Goal: Communication & Community: Answer question/provide support

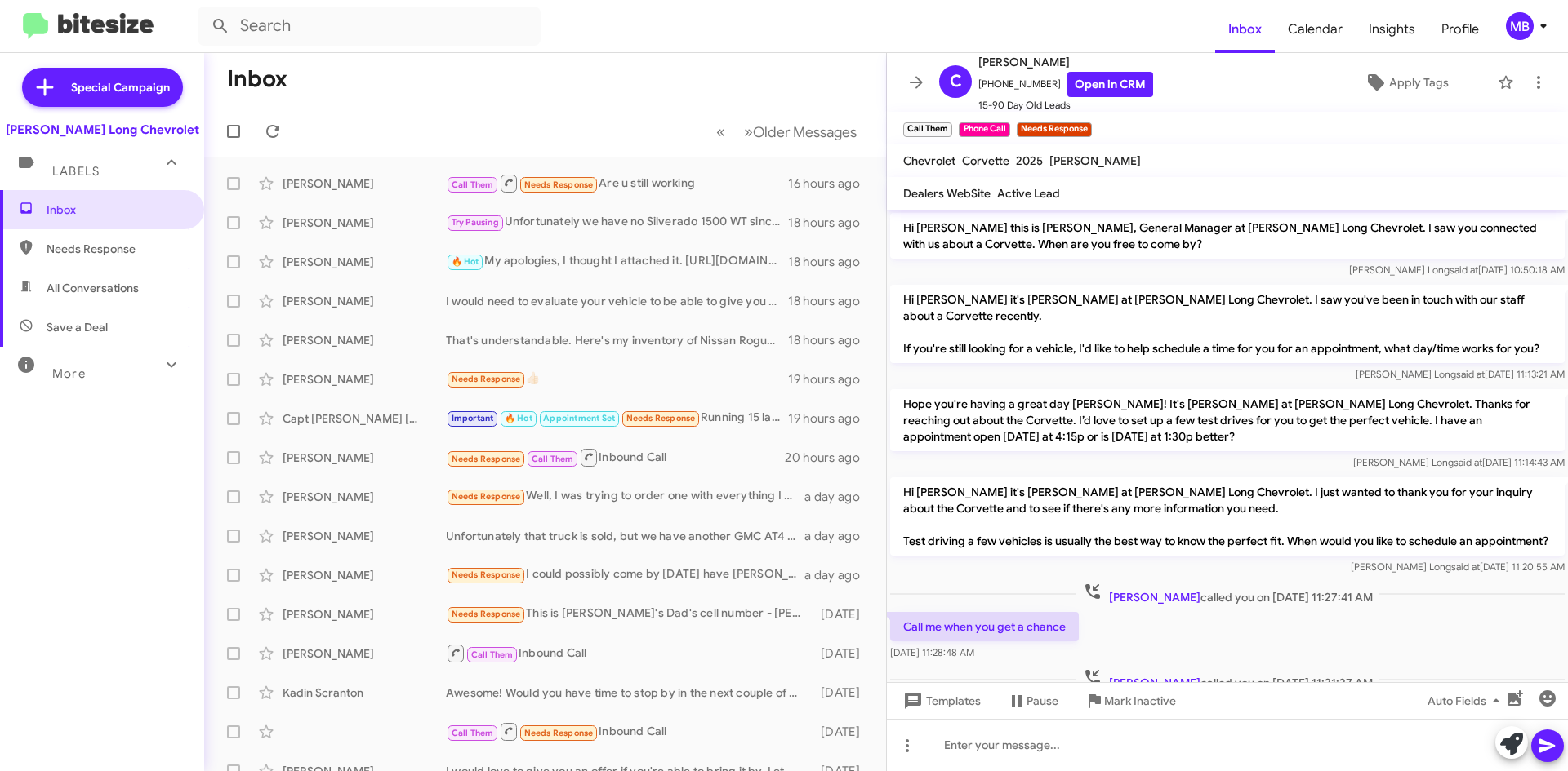
scroll to position [252, 0]
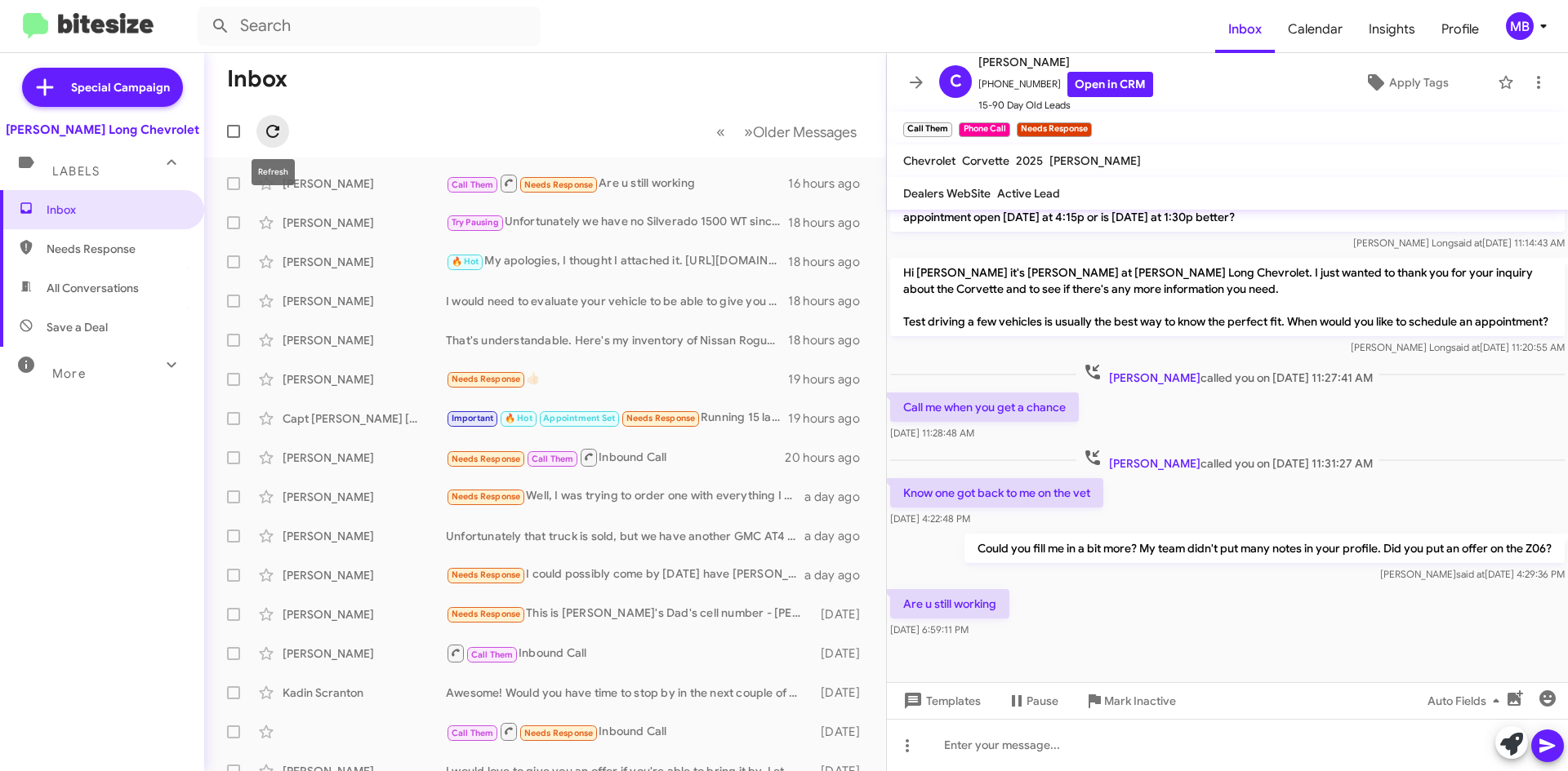
click at [267, 132] on icon at bounding box center [272, 131] width 13 height 13
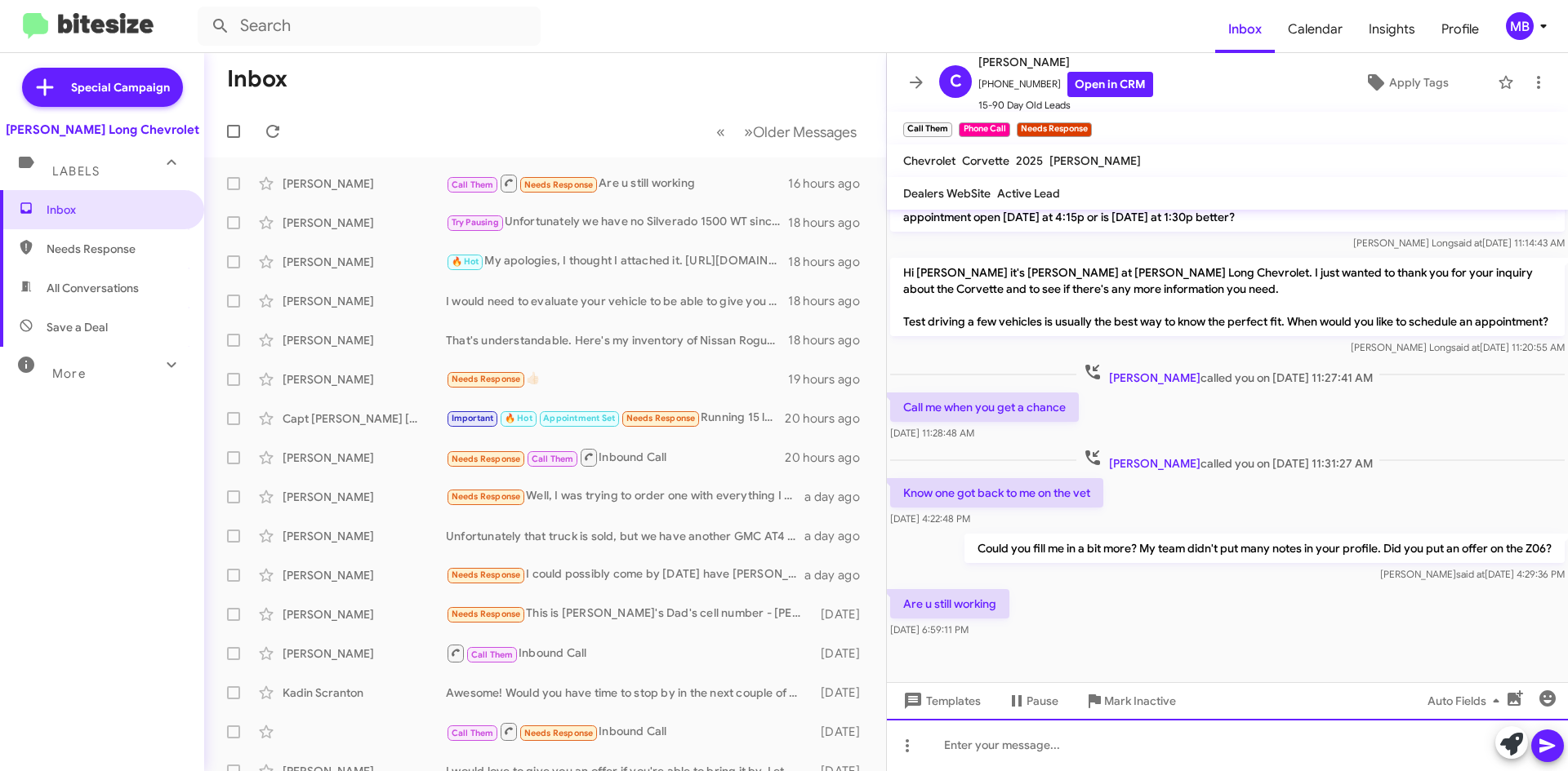
click at [1054, 730] on div at bounding box center [1226, 746] width 681 height 53
click at [1368, 754] on div "There's a stop sale on the 'vette. What were you waiting to hear back on." at bounding box center [1226, 746] width 681 height 53
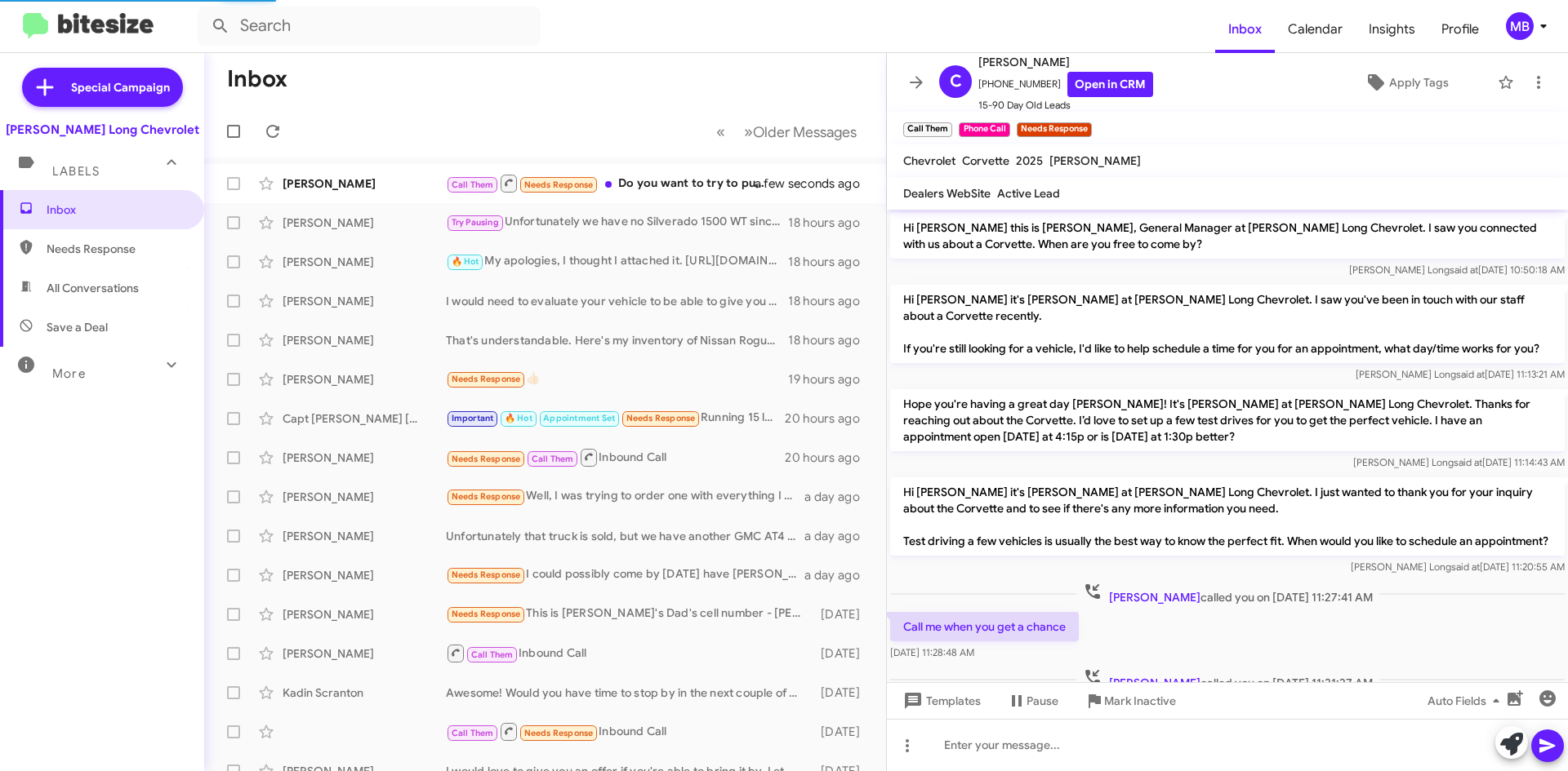
scroll to position [387, 0]
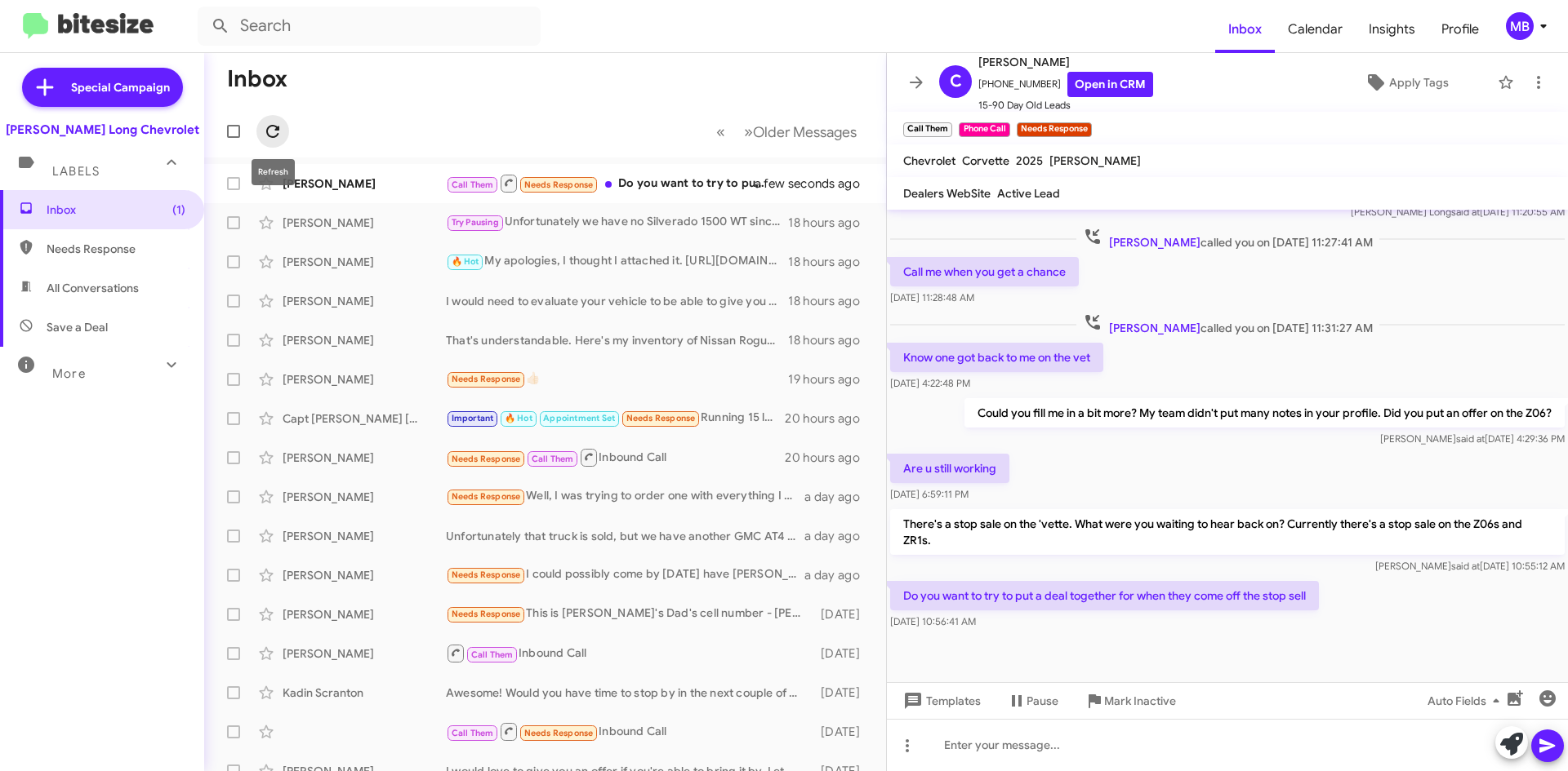
click at [274, 127] on icon at bounding box center [272, 131] width 13 height 13
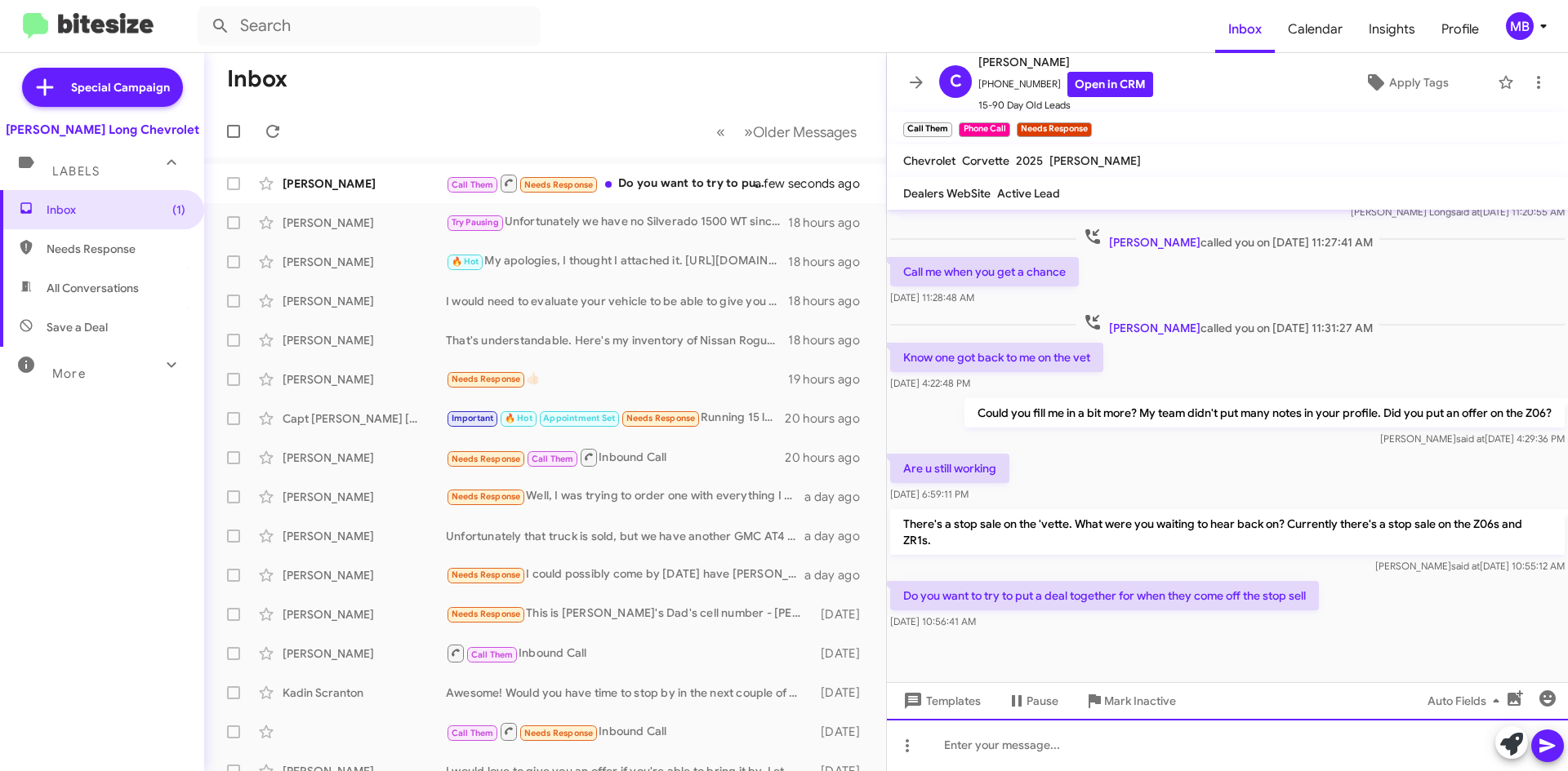
click at [1118, 740] on div at bounding box center [1226, 746] width 681 height 53
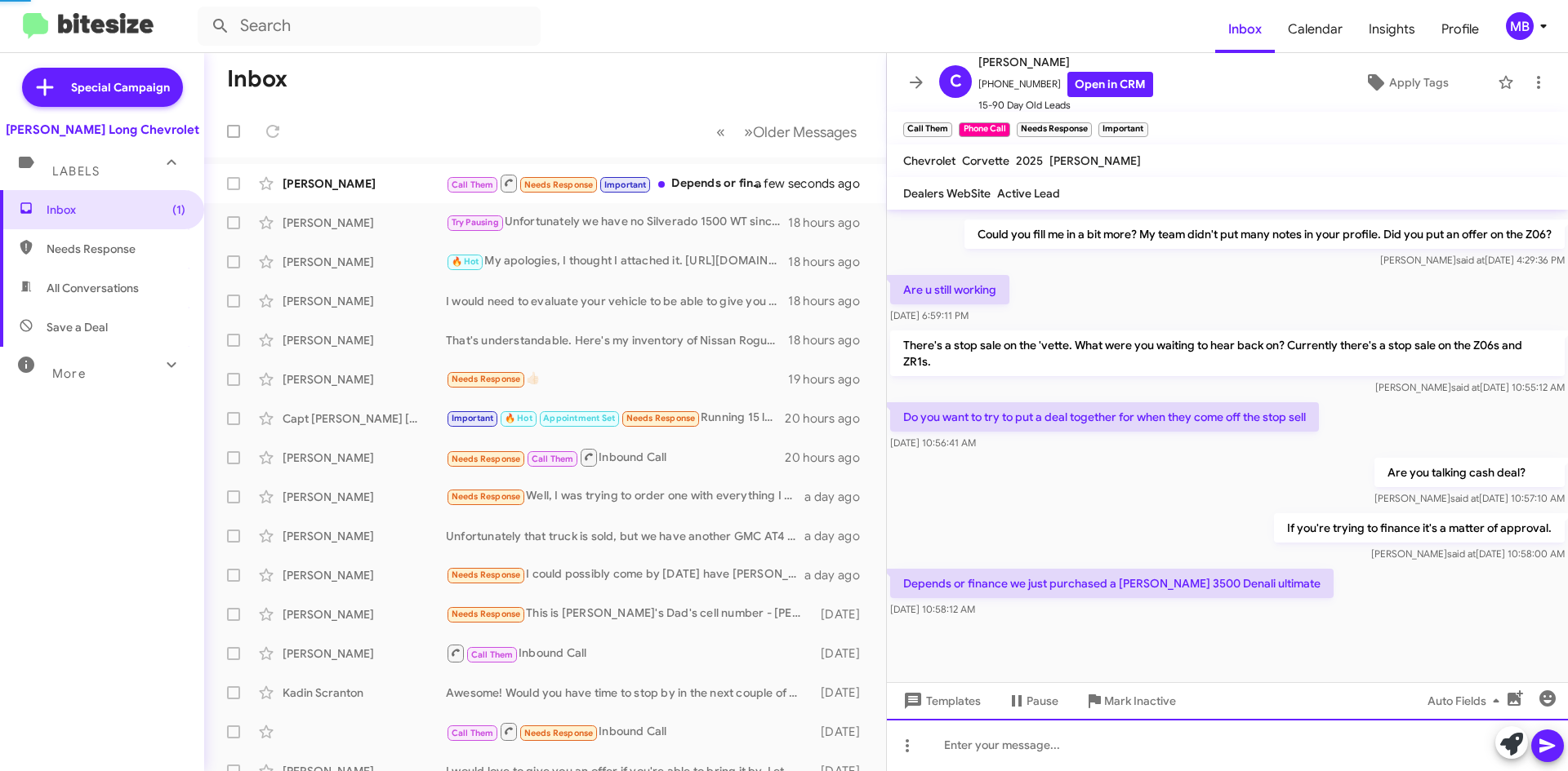
scroll to position [0, 0]
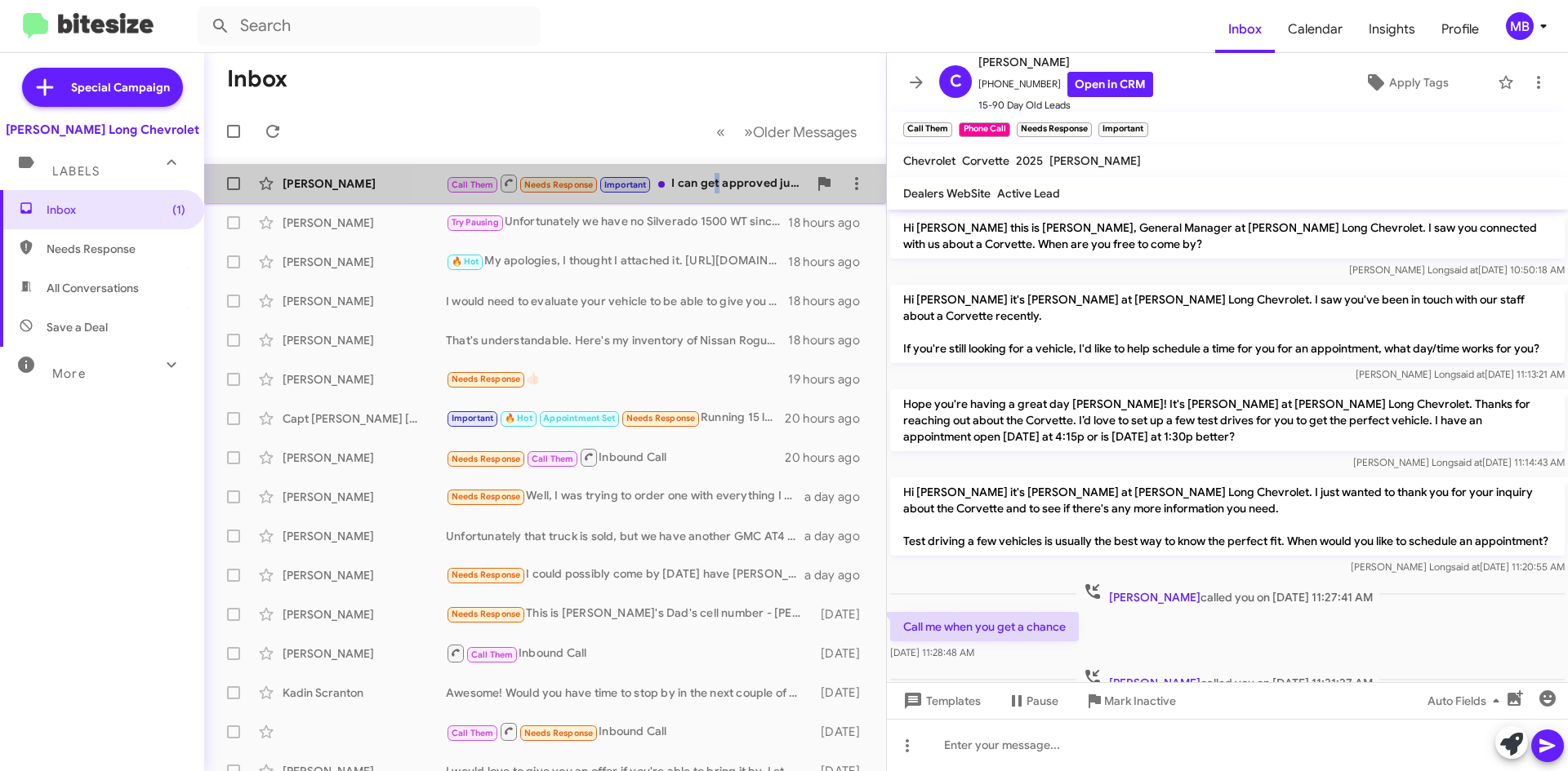
click at [716, 173] on div "Call Them Needs Response Important I can get approved just want to agree on a p…" at bounding box center [627, 183] width 361 height 20
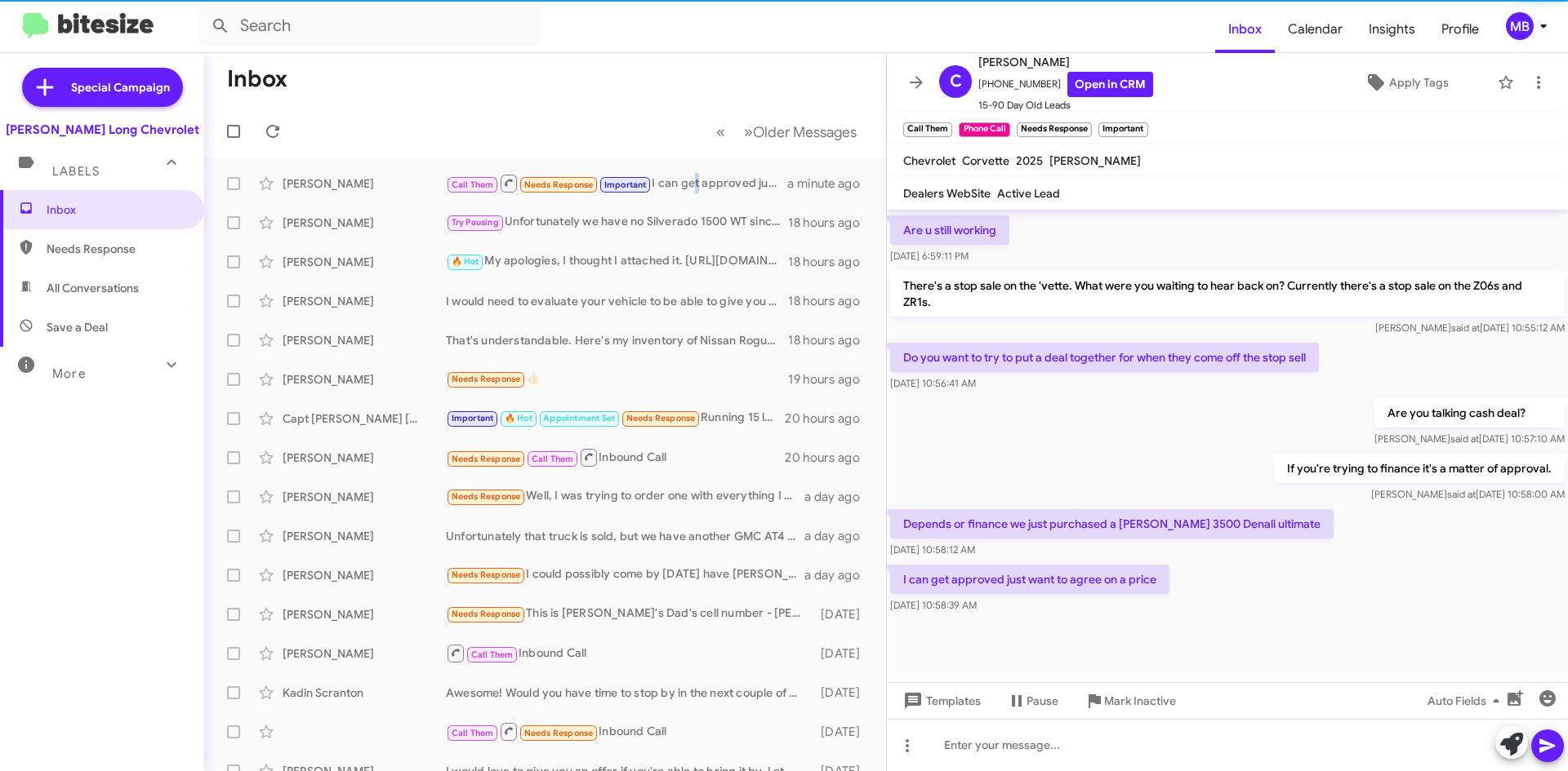
scroll to position [626, 0]
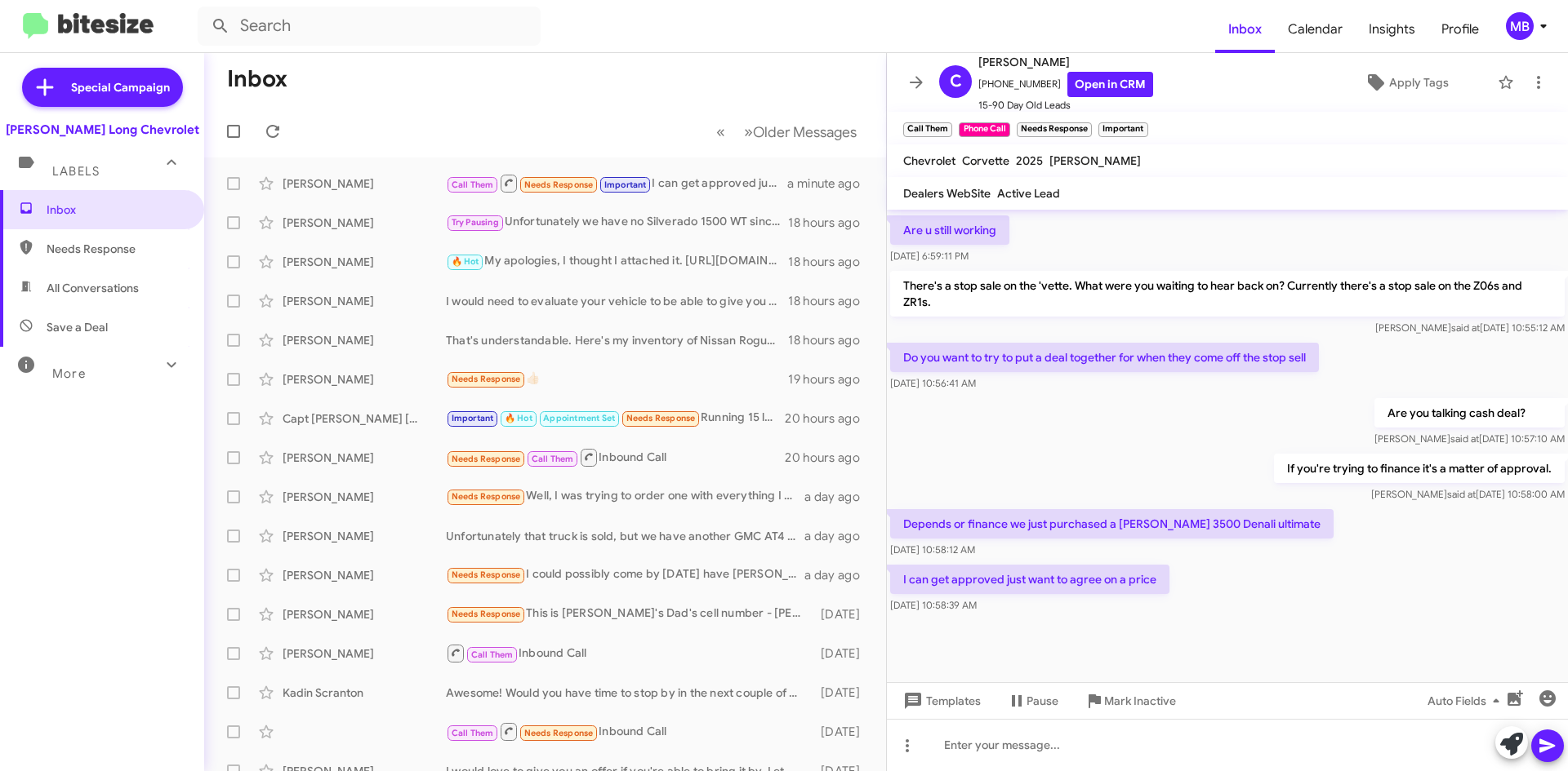
click at [1055, 501] on div "If you're trying to finance it's a matter of approval. [PERSON_NAME] said at [D…" at bounding box center [1226, 478] width 681 height 56
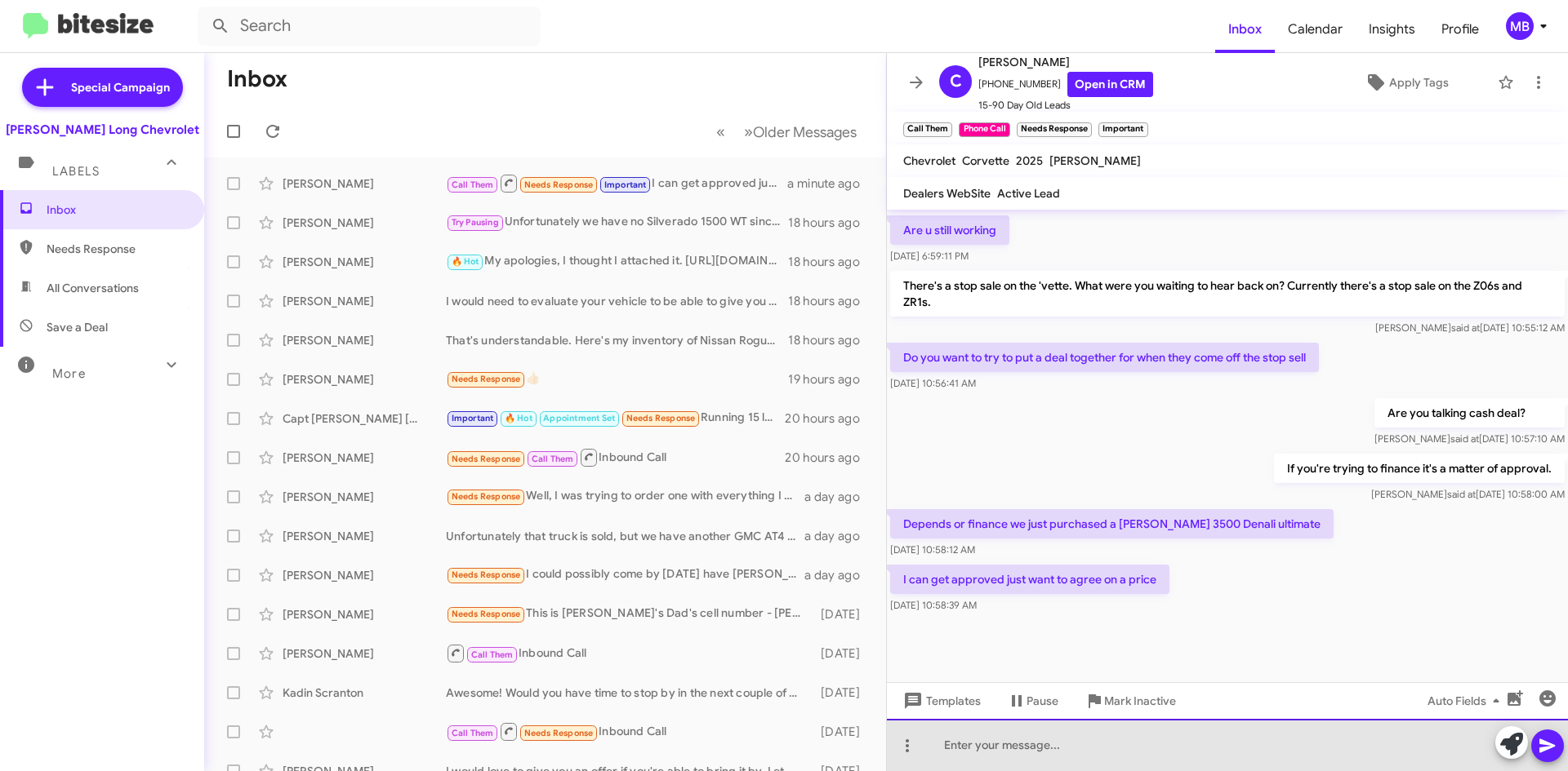
click at [1031, 752] on div at bounding box center [1226, 746] width 681 height 53
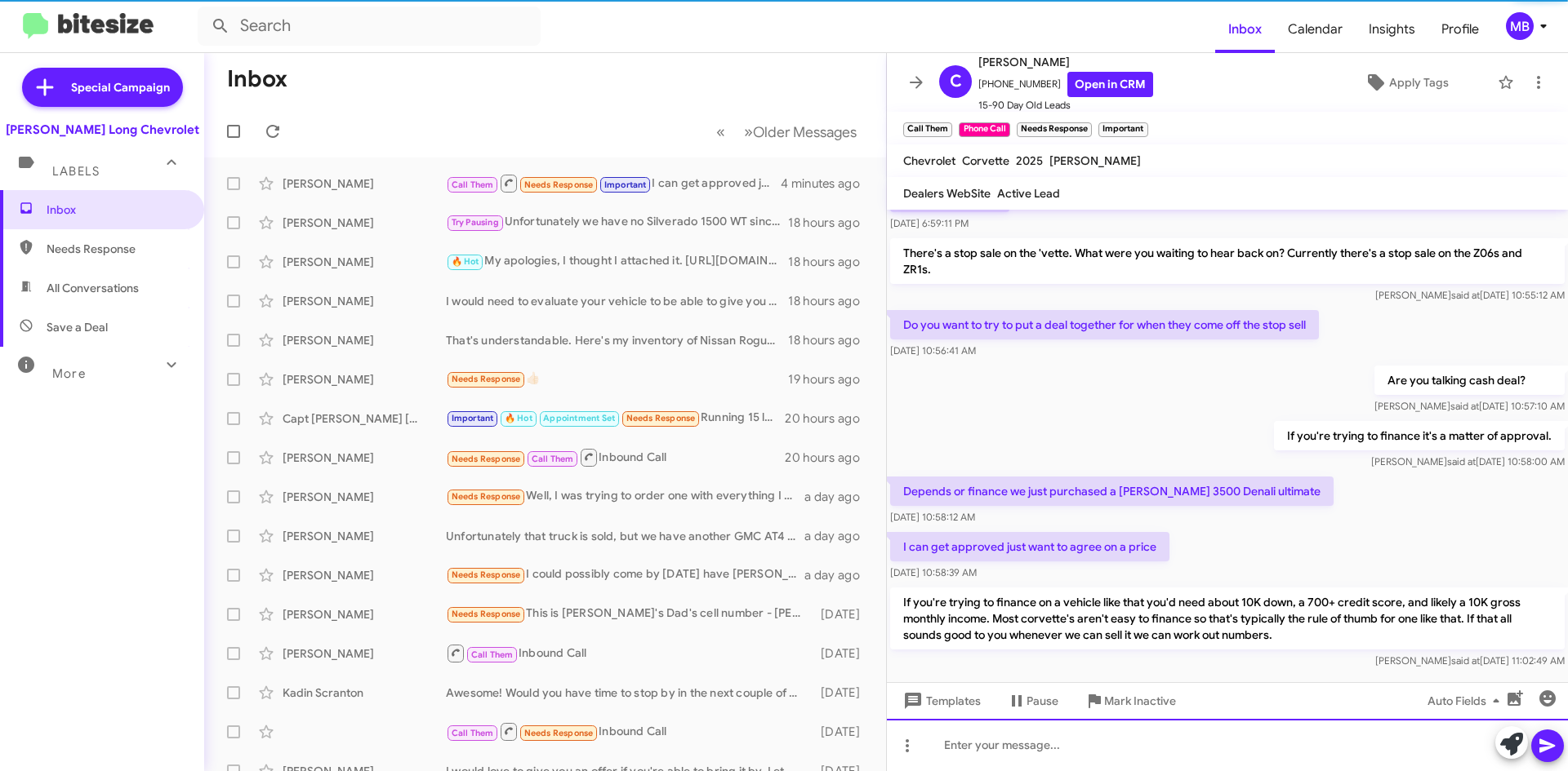
scroll to position [0, 0]
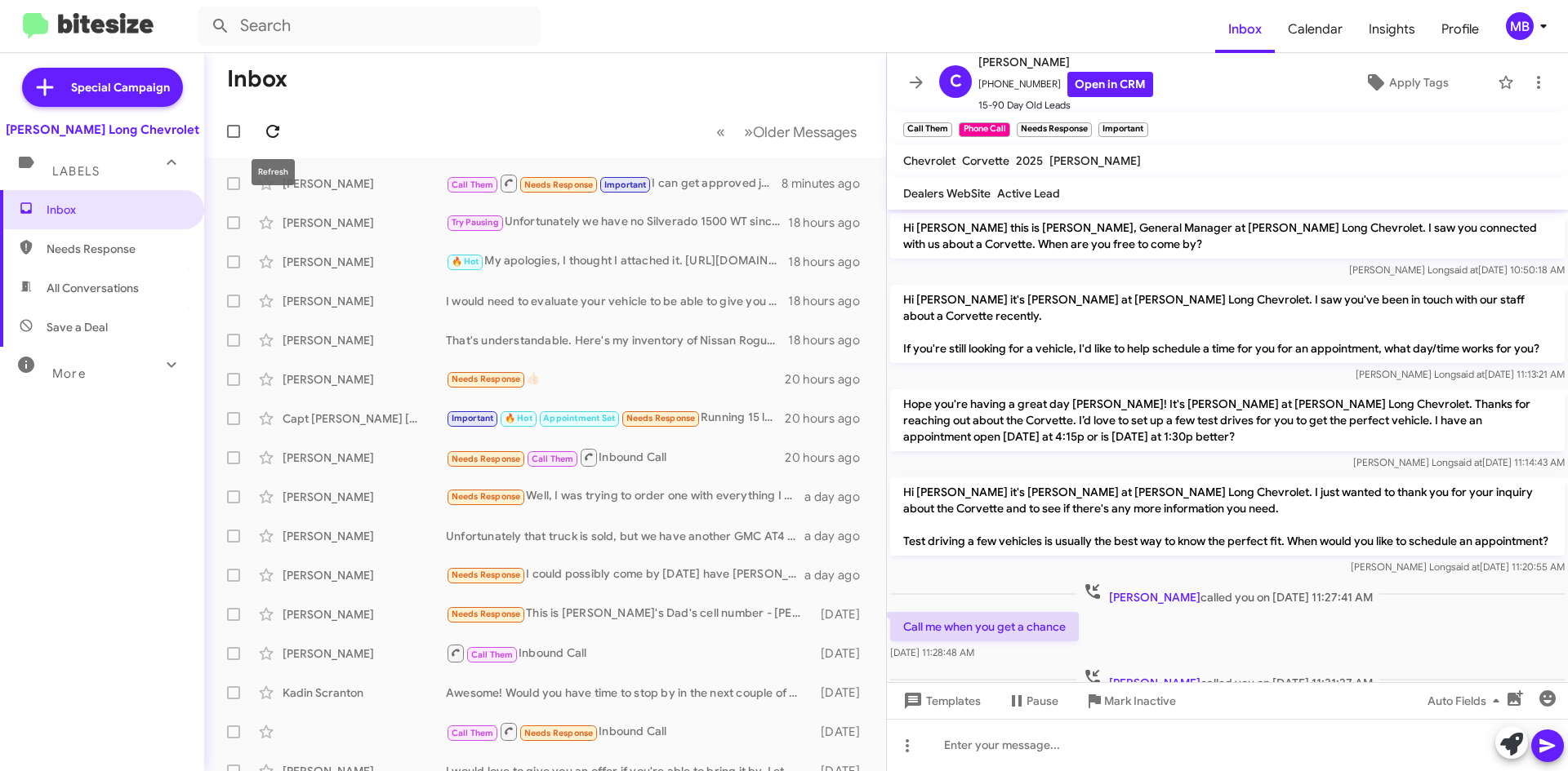
click at [281, 142] on button at bounding box center [272, 131] width 32 height 32
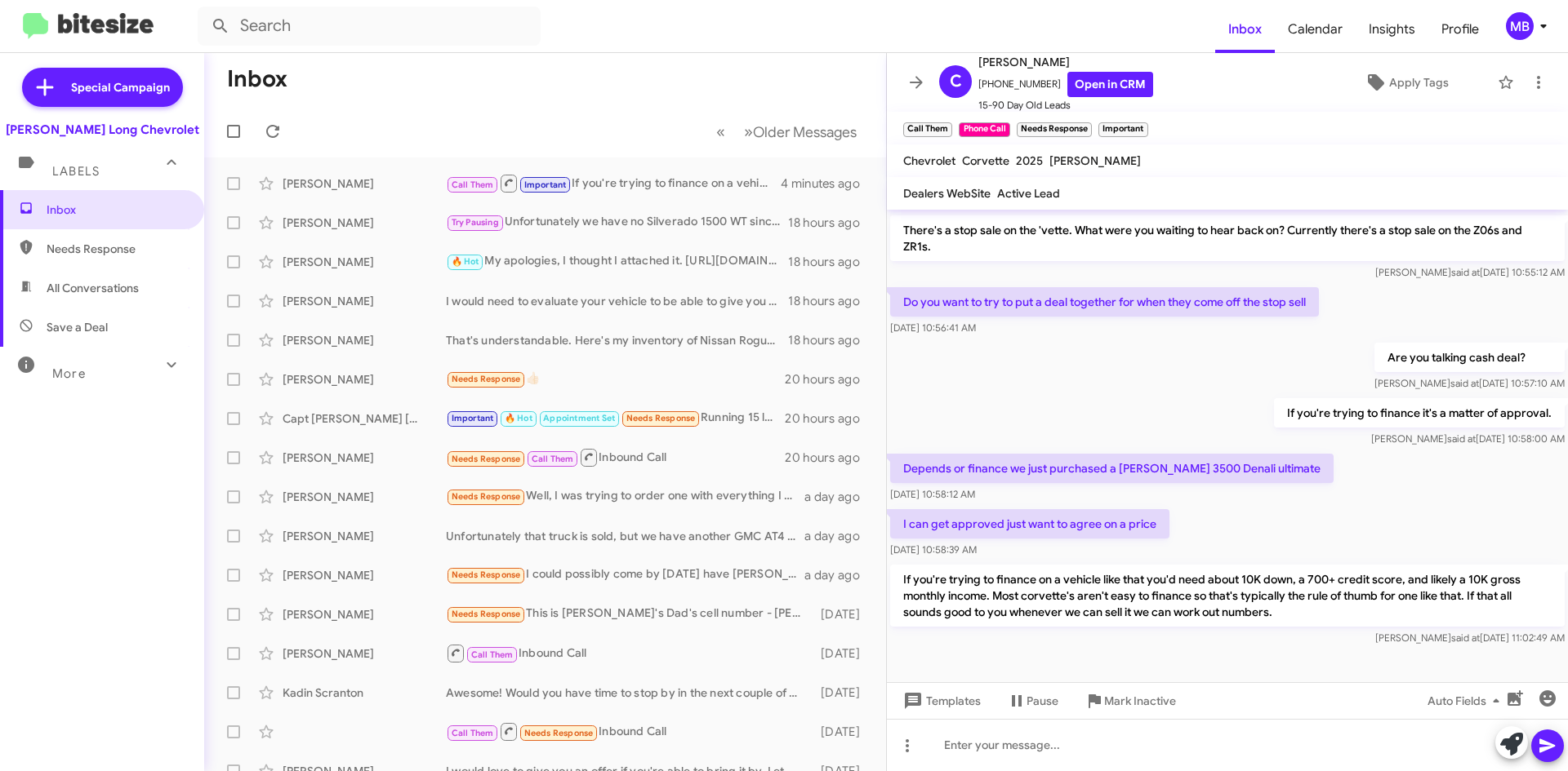
scroll to position [718, 0]
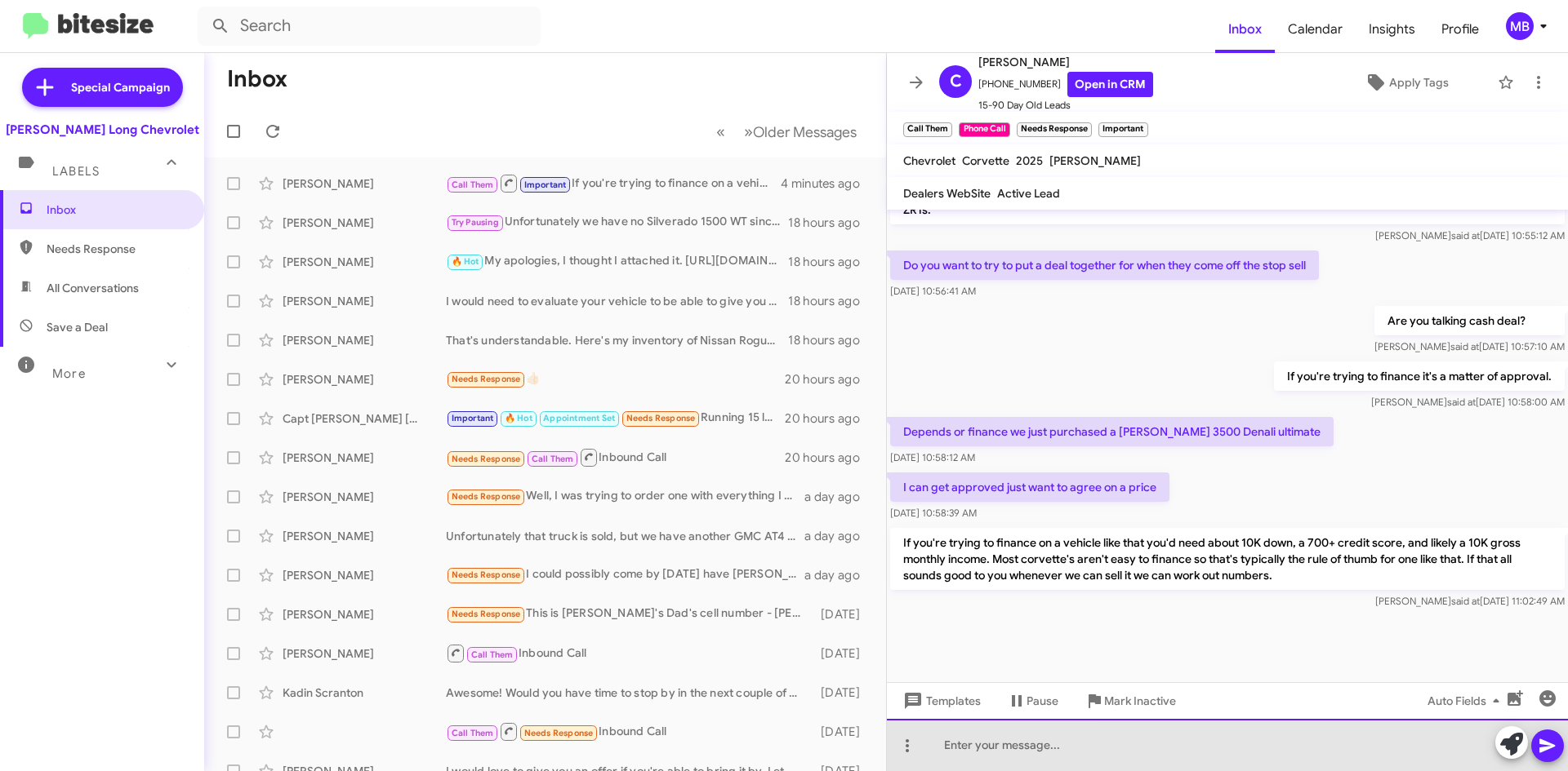
click at [1339, 723] on div at bounding box center [1226, 746] width 681 height 53
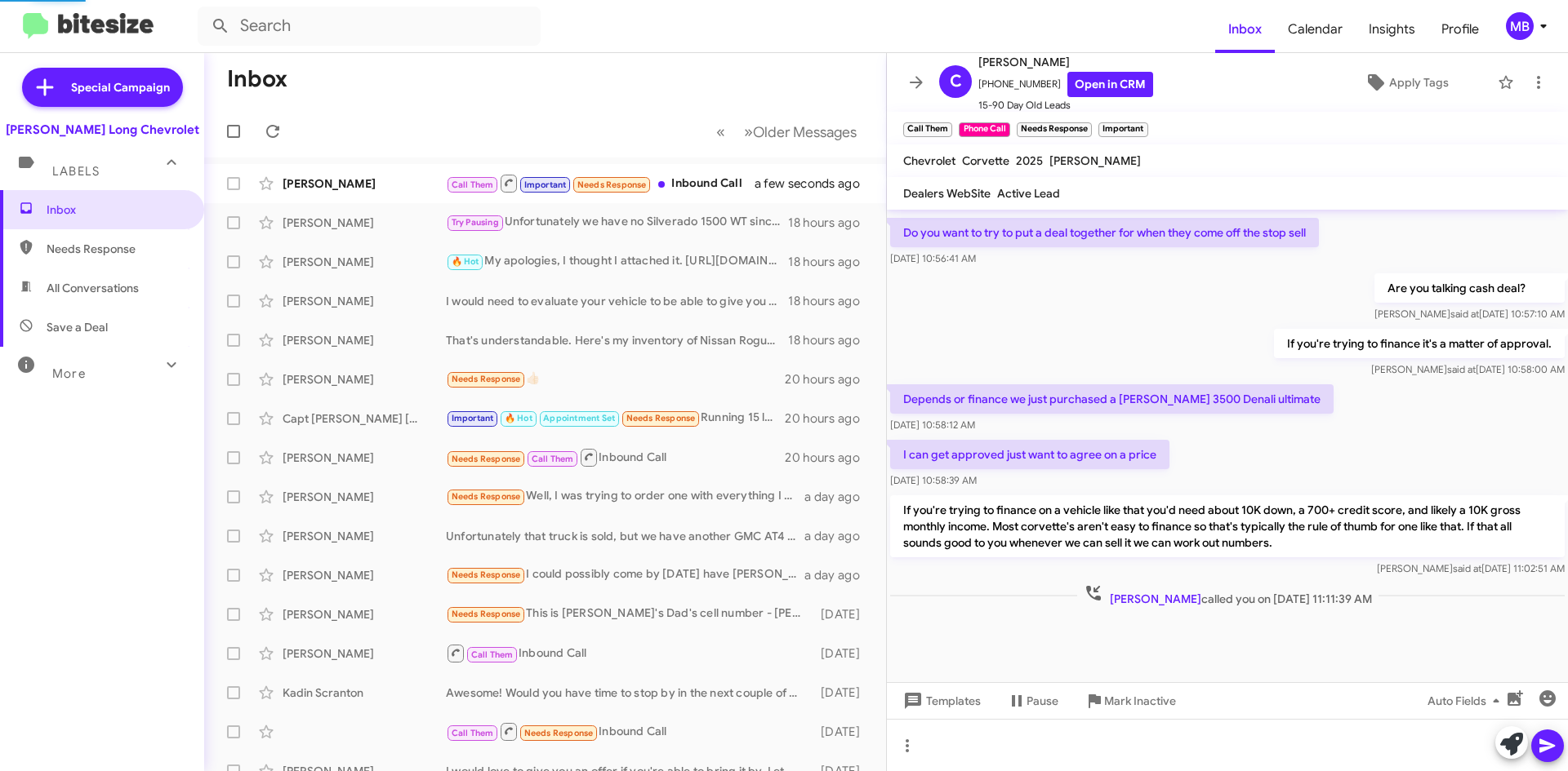
scroll to position [0, 0]
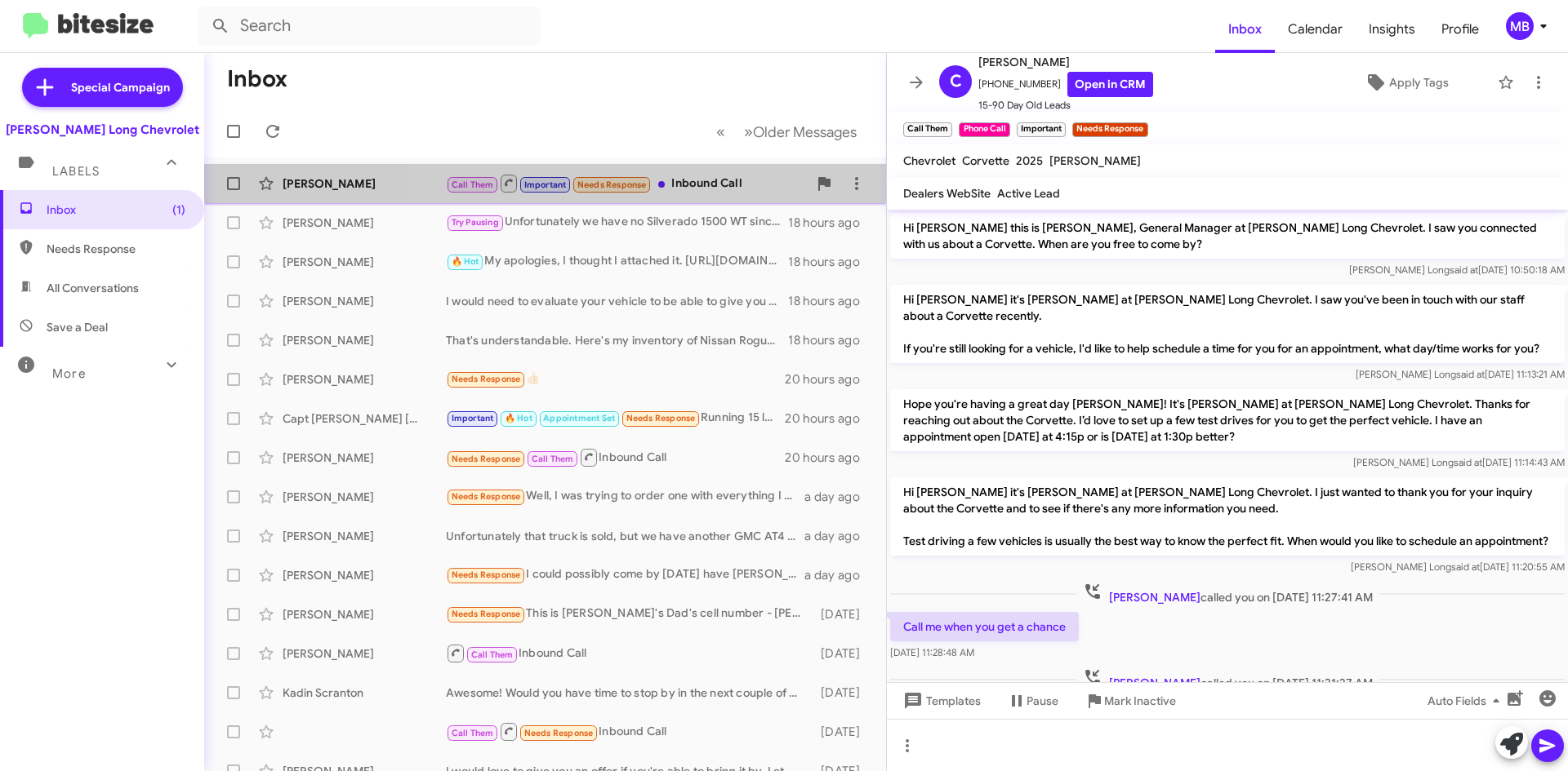
click at [692, 180] on div "Call Them Important Needs Response Inbound Call" at bounding box center [627, 183] width 361 height 20
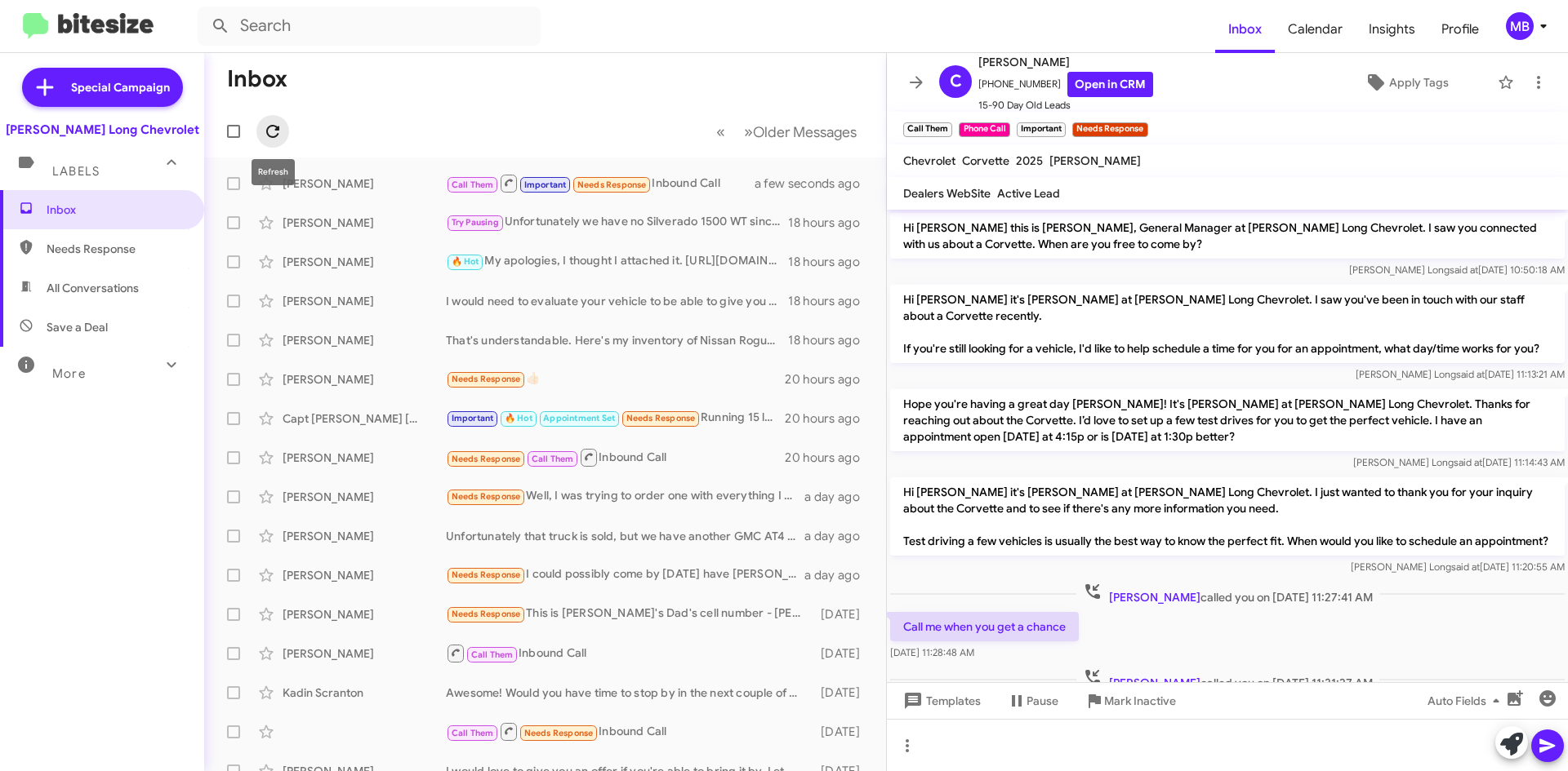
click at [271, 118] on button at bounding box center [272, 131] width 32 height 32
click at [268, 134] on icon at bounding box center [272, 132] width 20 height 20
click at [660, 163] on mat-action-list "[PERSON_NAME] Call Them Important Needs Response Inbound Call a minute ago [PER…" at bounding box center [545, 551] width 681 height 790
click at [682, 192] on div "Call Them Important Needs Response Inbound Call" at bounding box center [627, 183] width 361 height 20
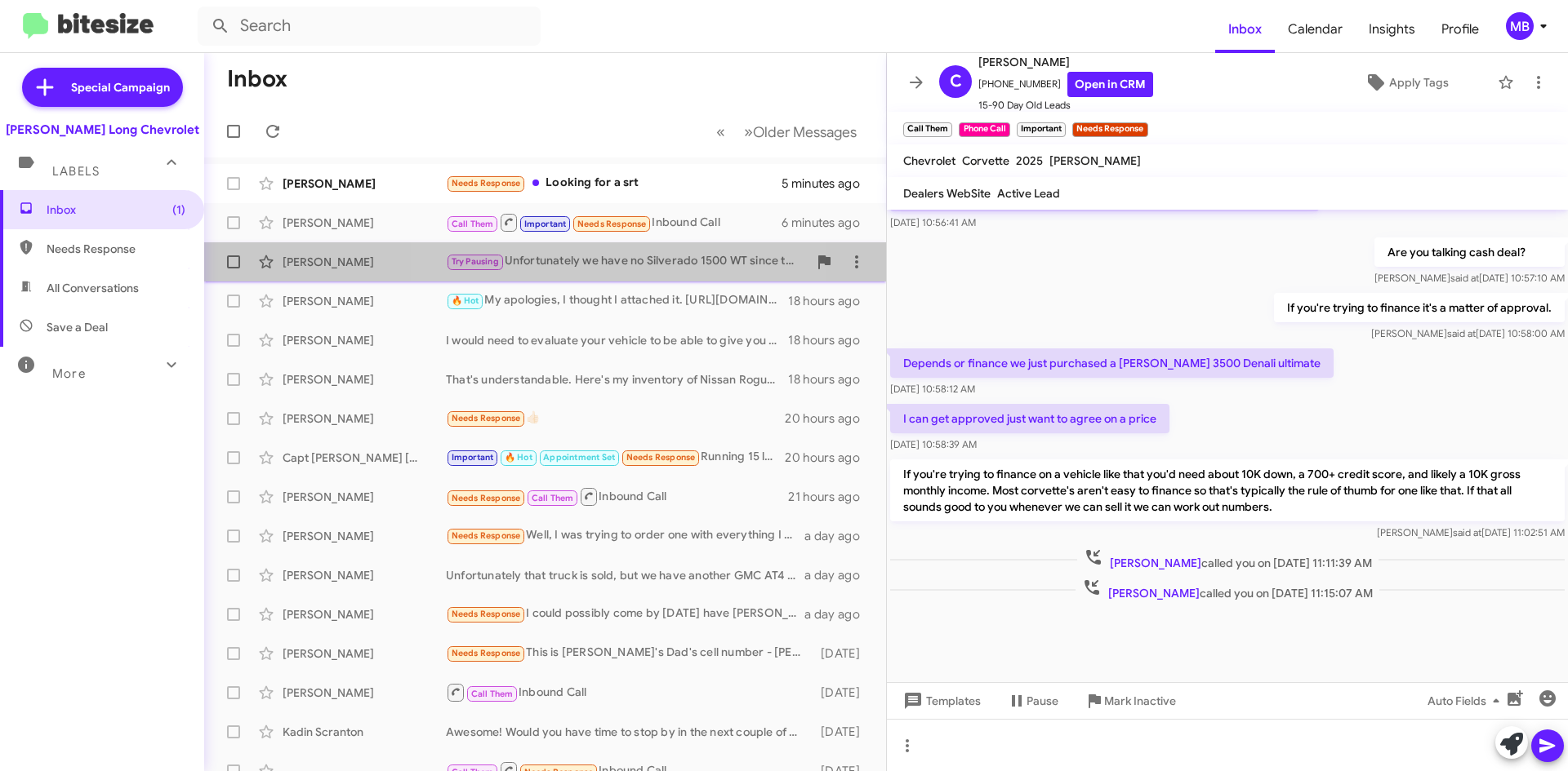
click at [578, 274] on div "[PERSON_NAME] Nolastname Try Pausing Unfortunately we have no Silverado 1500 WT…" at bounding box center [544, 262] width 655 height 32
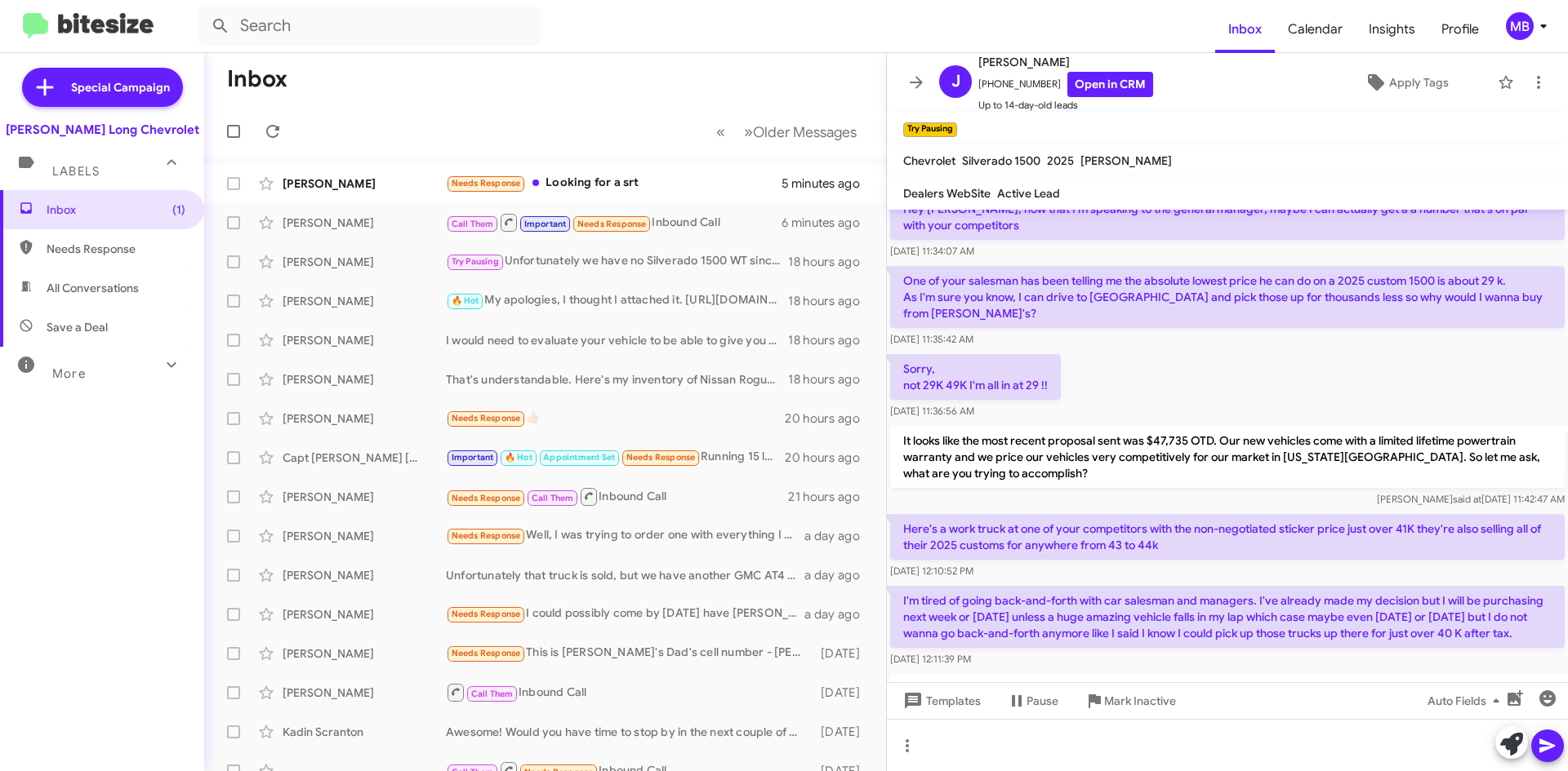
scroll to position [200, 0]
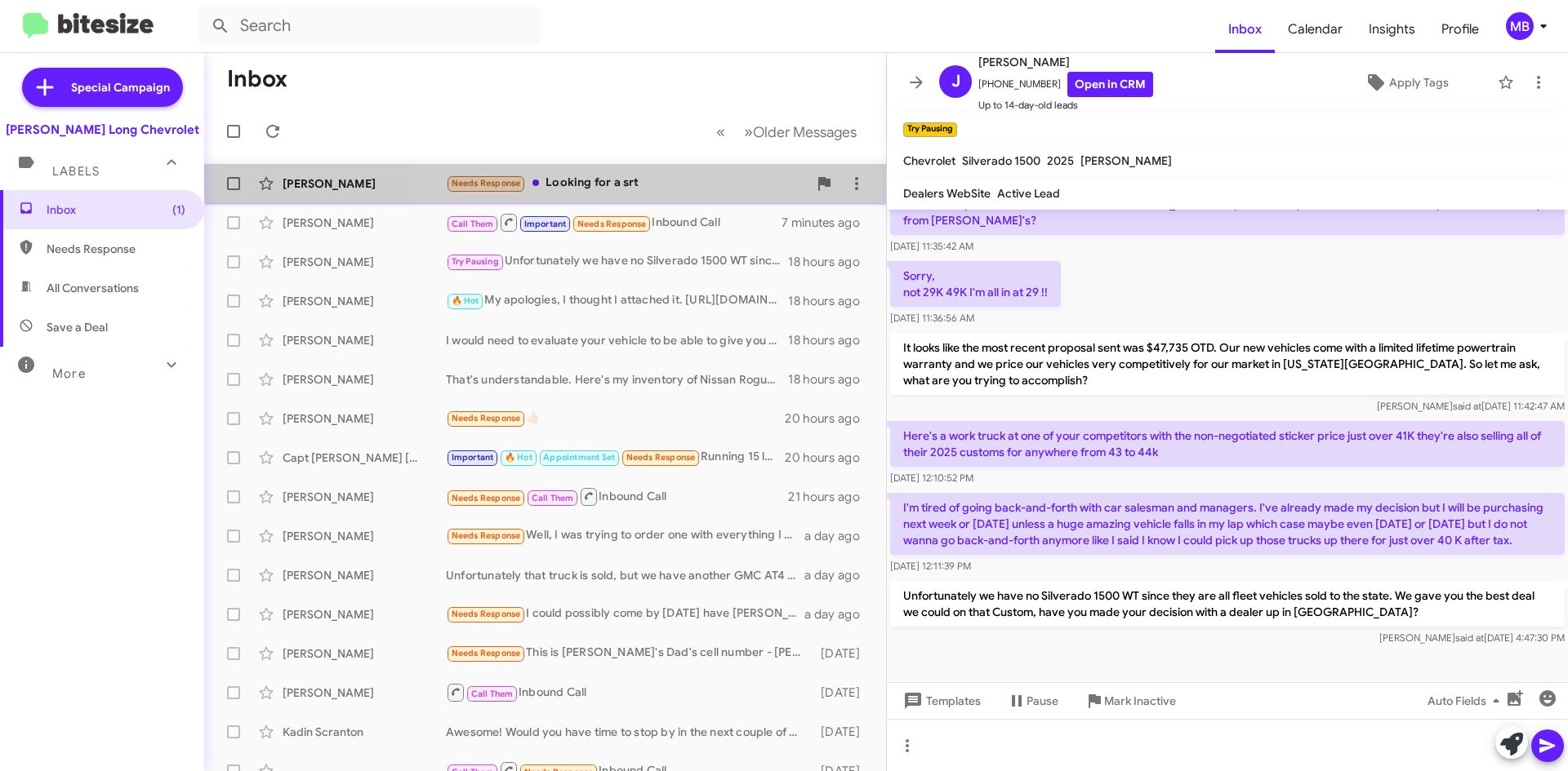
click at [651, 182] on div "Needs Response Looking for a srt" at bounding box center [627, 183] width 361 height 19
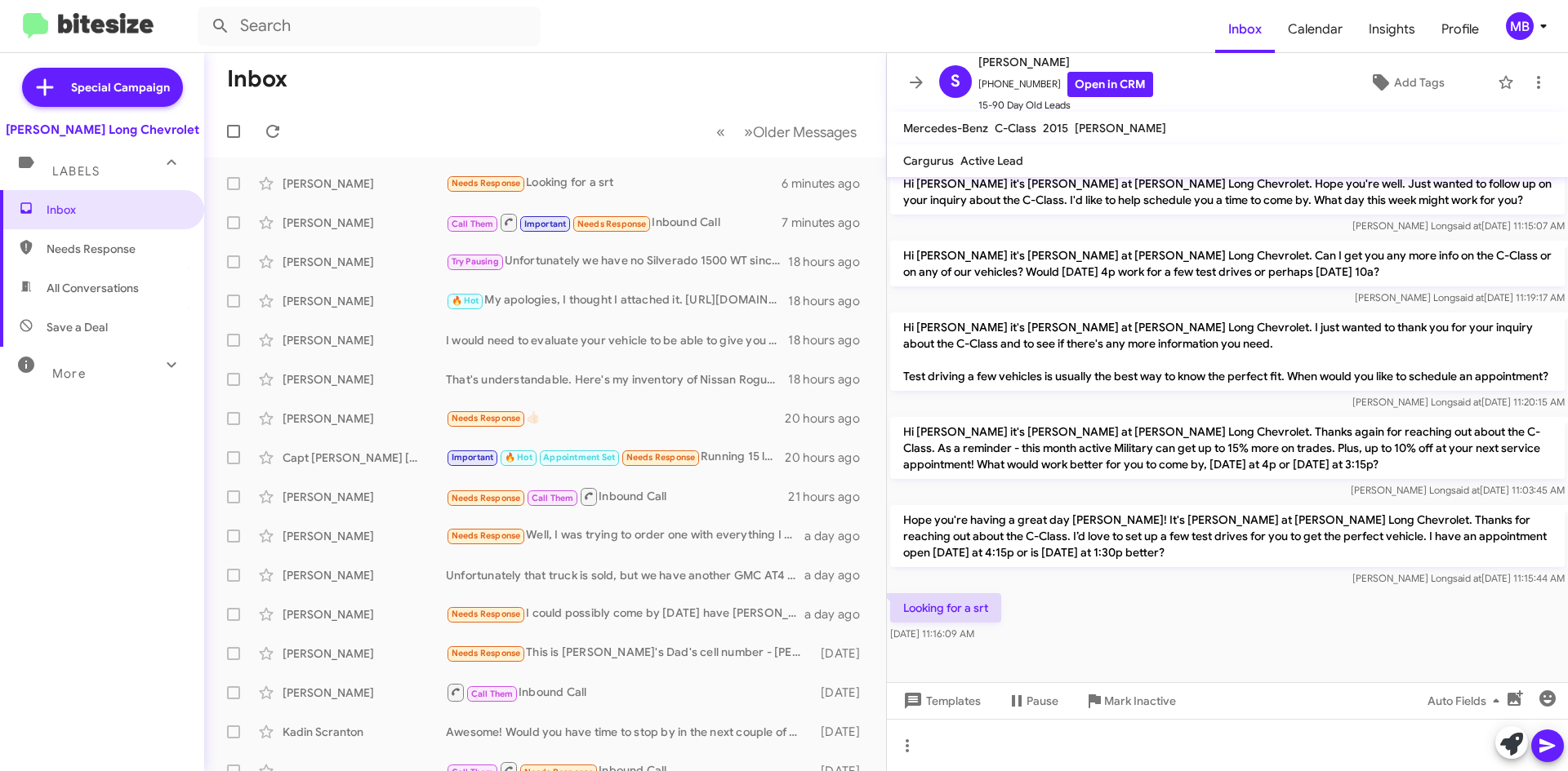
scroll to position [243, 0]
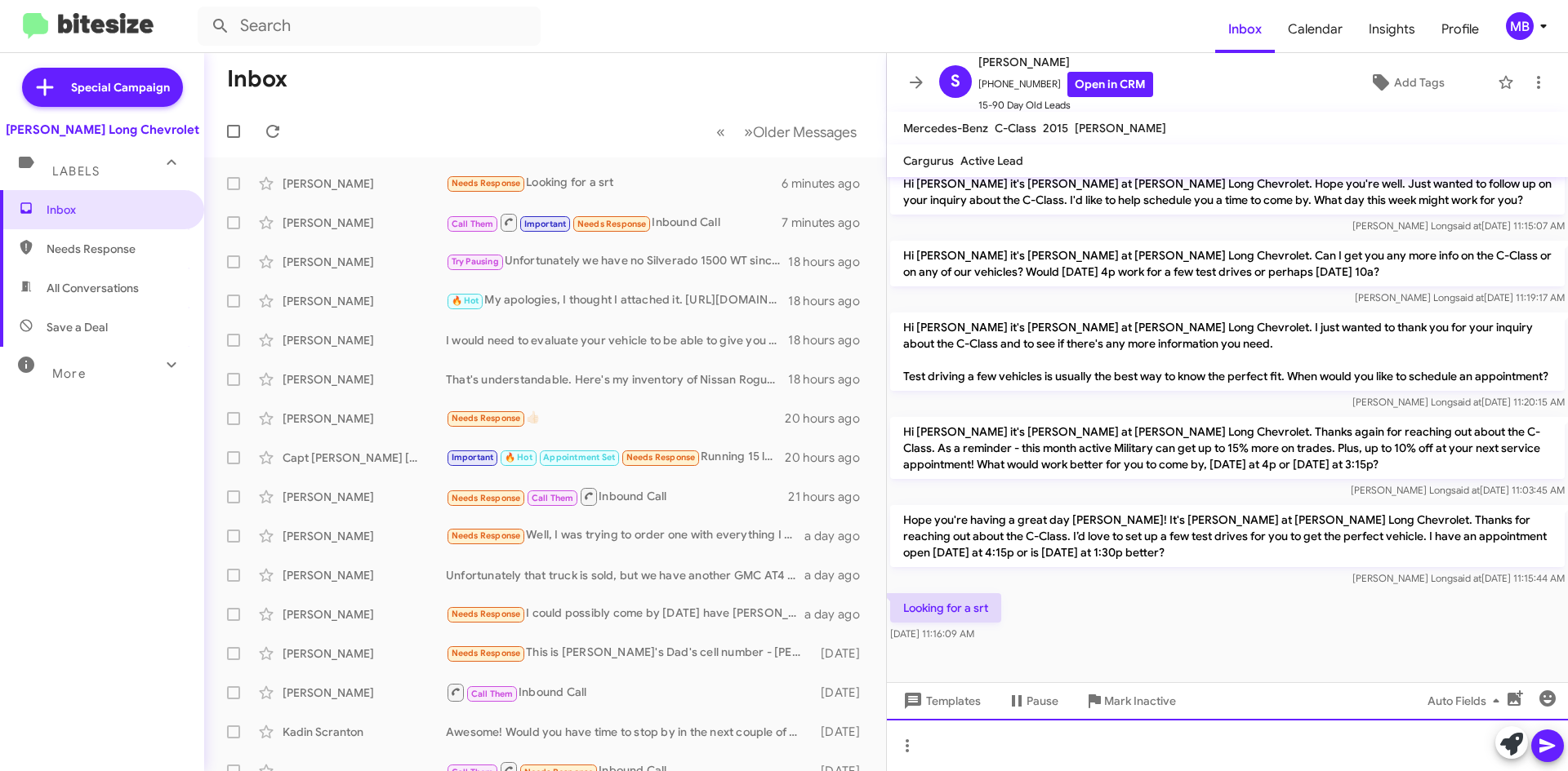
drag, startPoint x: 1037, startPoint y: 758, endPoint x: 1026, endPoint y: 737, distance: 23.7
click at [1037, 758] on div at bounding box center [1226, 746] width 681 height 53
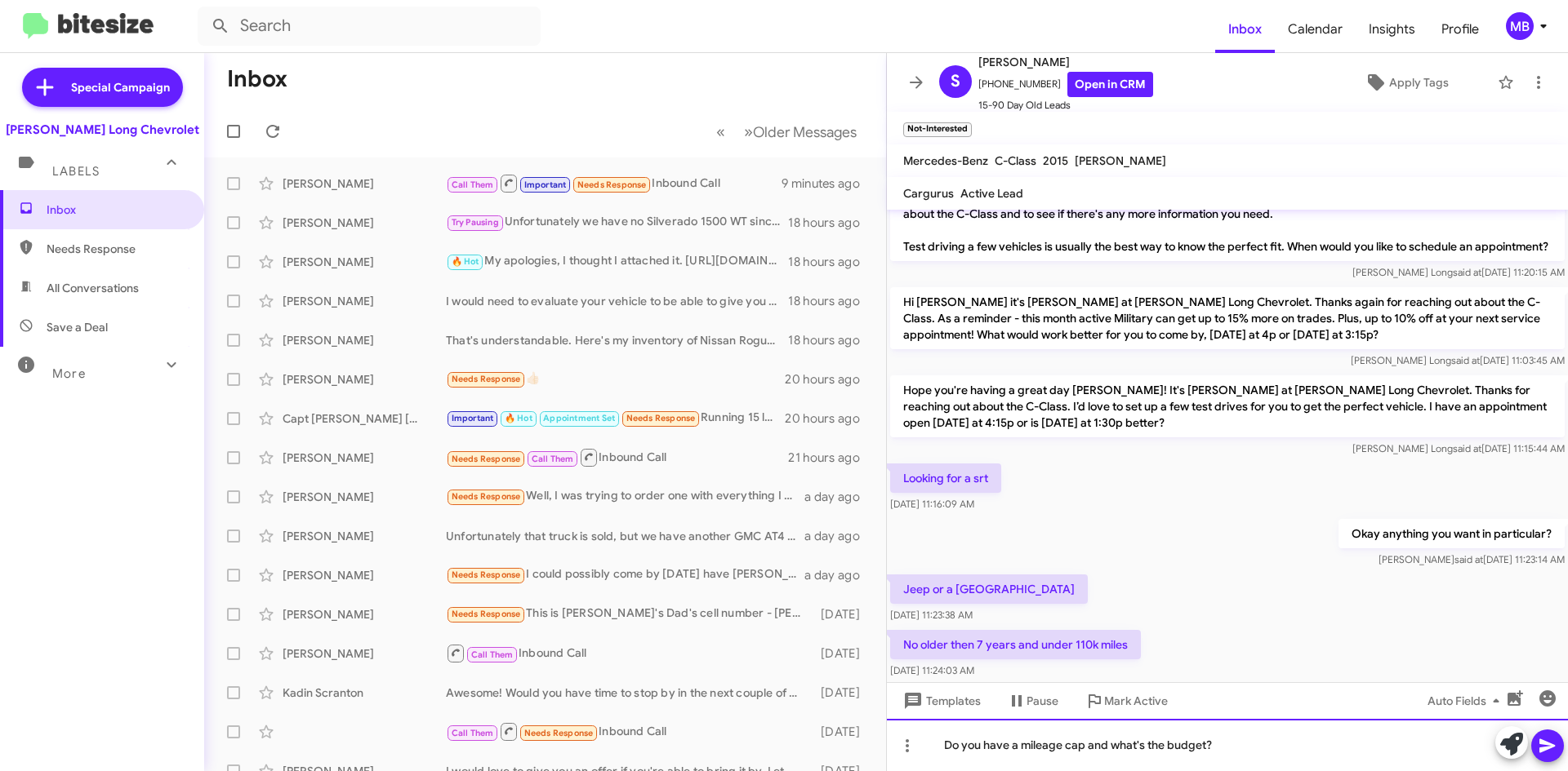
scroll to position [489, 0]
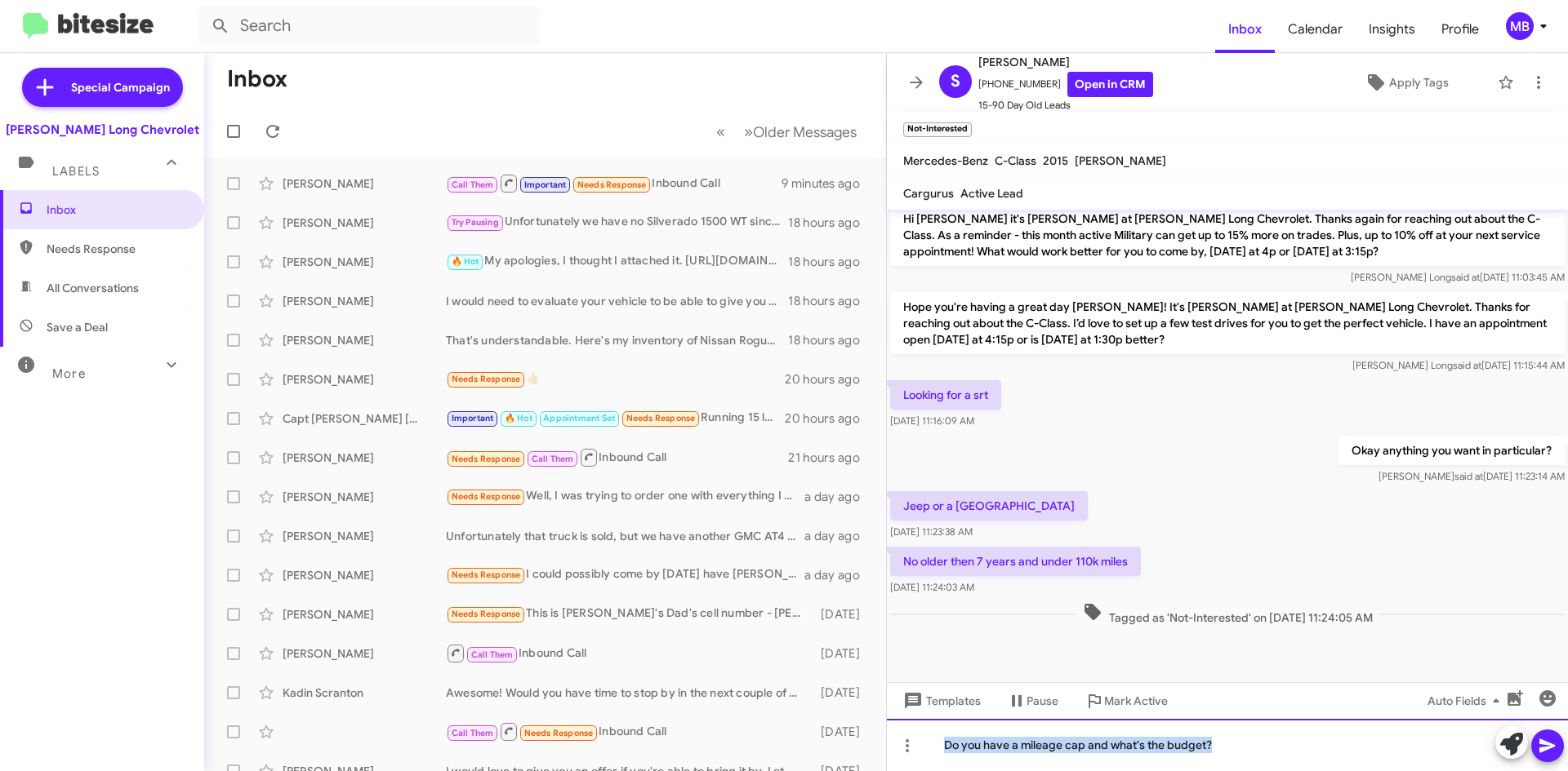
drag, startPoint x: 1228, startPoint y: 746, endPoint x: 940, endPoint y: 744, distance: 288.0
click at [939, 749] on div "Do you have a mileage cap and what's the budget?" at bounding box center [1226, 746] width 681 height 53
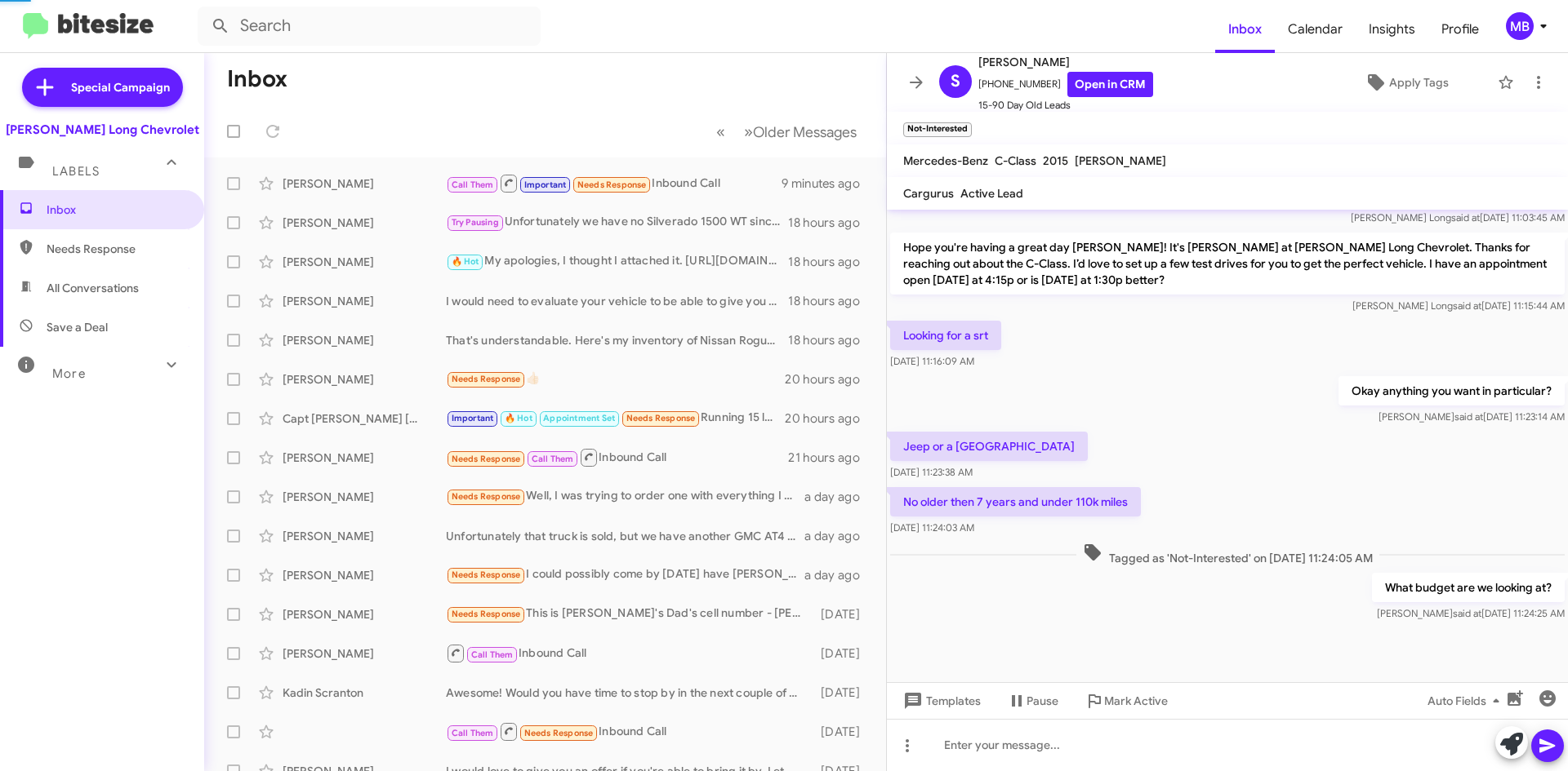
scroll to position [0, 0]
